Goal: Navigation & Orientation: Find specific page/section

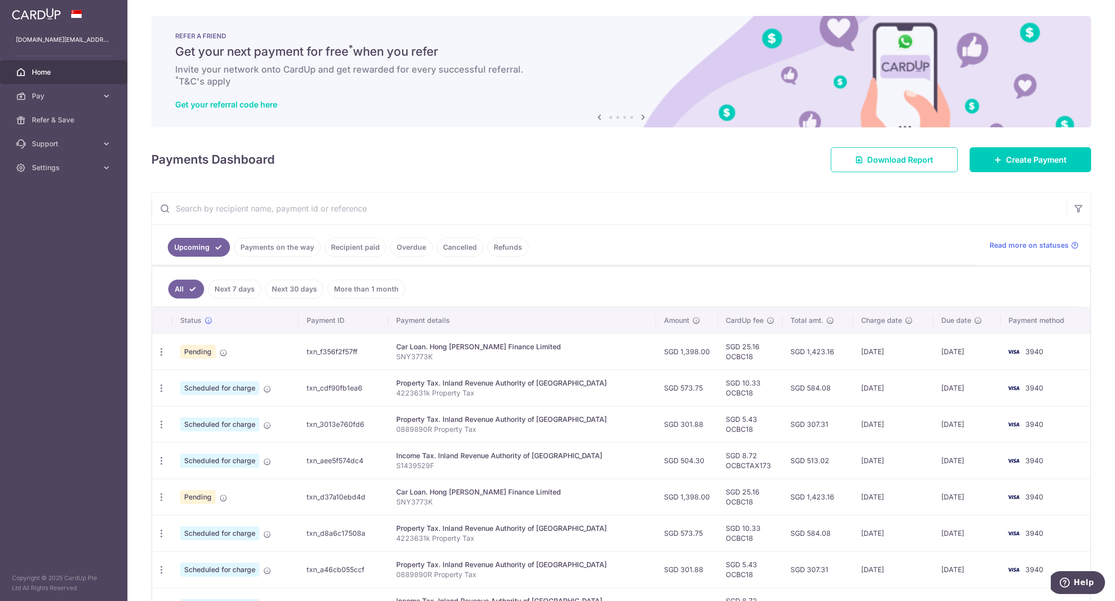
click at [298, 244] on link "Payments on the way" at bounding box center [277, 247] width 87 height 19
click at [355, 247] on link "Recipient paid" at bounding box center [355, 247] width 62 height 19
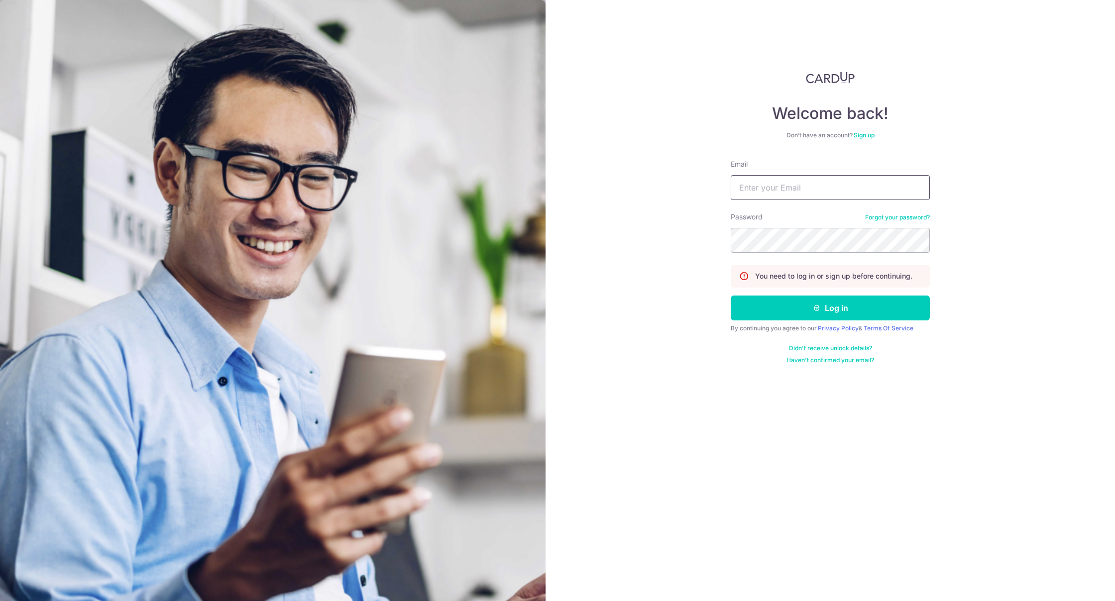
type input "KATHRYNTAN.PS@GMAIL.COM"
drag, startPoint x: 815, startPoint y: 304, endPoint x: 810, endPoint y: 301, distance: 6.9
click at [814, 303] on button "Log in" at bounding box center [829, 308] width 199 height 25
